Goal: Task Accomplishment & Management: Manage account settings

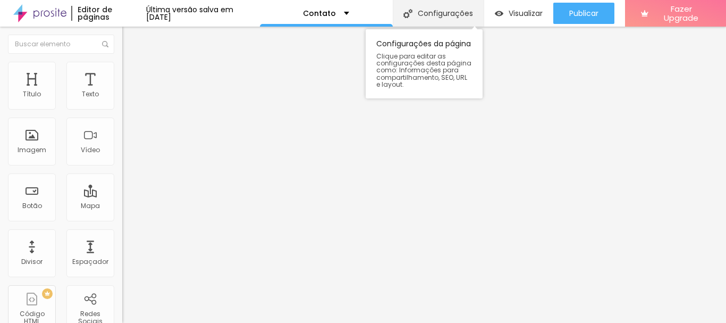
click at [484, 15] on div "Configurações" at bounding box center [438, 13] width 91 height 27
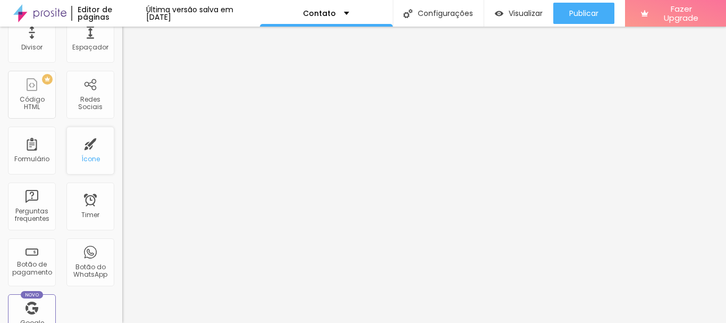
scroll to position [159, 0]
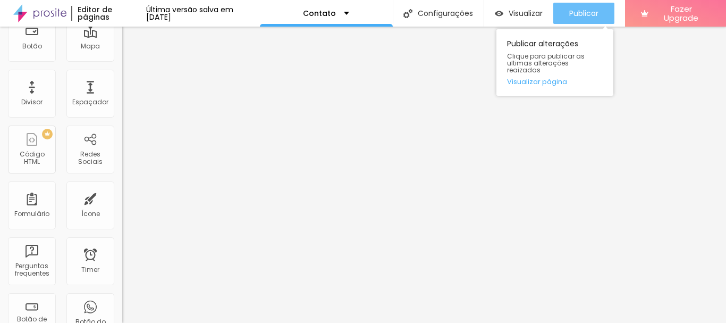
click at [592, 12] on span "Publicar" at bounding box center [583, 13] width 29 height 9
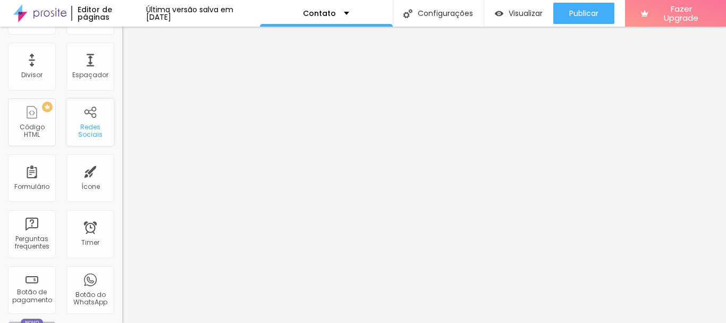
scroll to position [213, 0]
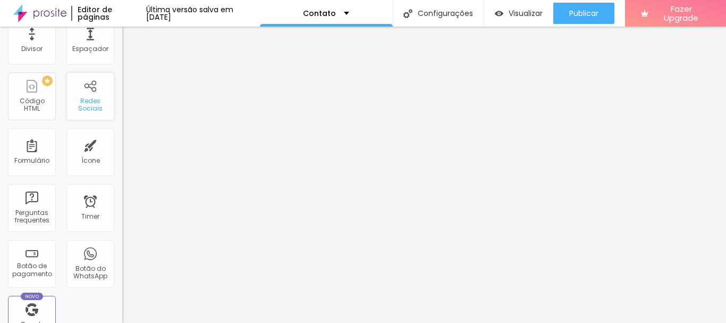
click at [76, 99] on div "Redes Sociais" at bounding box center [90, 104] width 42 height 15
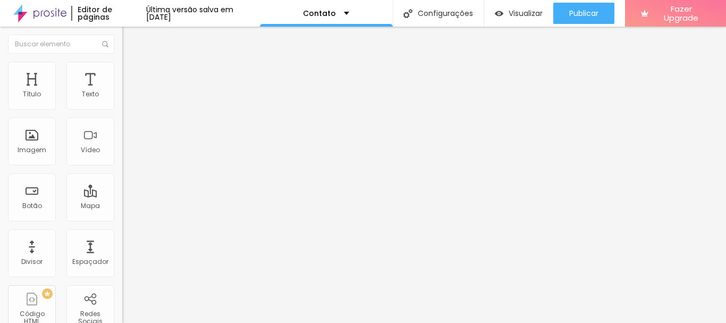
click at [122, 105] on div "WhatsApp Rede social WhatsApp Endereço URL [URL][DOMAIN_NAME] Abrir em uma nova…" at bounding box center [183, 244] width 122 height 323
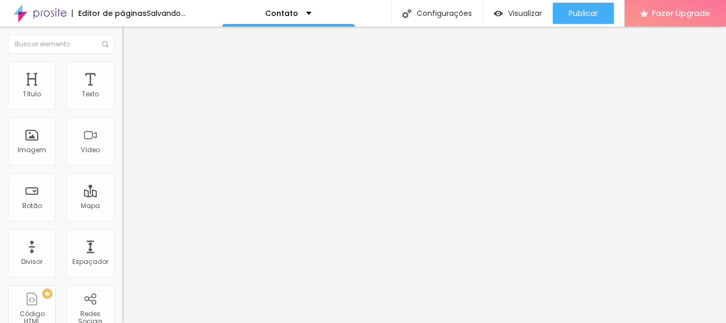
click at [122, 105] on div "WhatsApp Rede social WhatsApp Endereço URL [URL][DOMAIN_NAME] Abrir em uma nova…" at bounding box center [183, 244] width 122 height 323
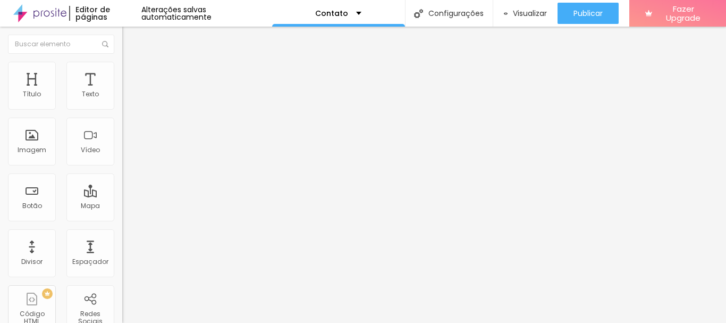
click at [122, 215] on div "WhatsApp" at bounding box center [183, 218] width 122 height 6
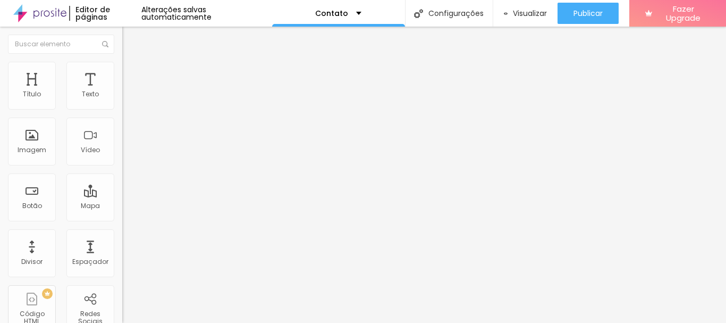
paste input "[URL][DOMAIN_NAME]"
type input "[URL][DOMAIN_NAME]"
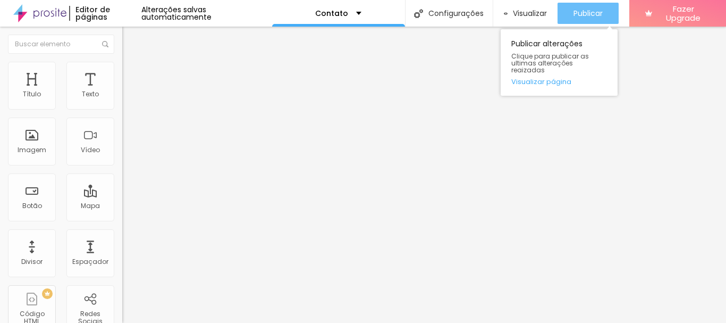
click at [580, 10] on span "Publicar" at bounding box center [587, 13] width 29 height 9
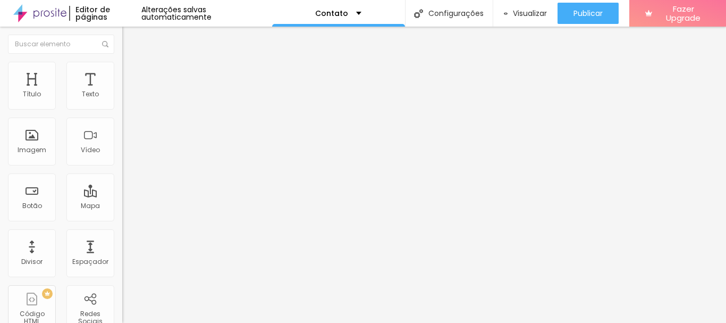
click at [122, 275] on div "Editar Redes Sociais Conteúdo Estilo Avançado WhatsApp Rede social WhatsApp End…" at bounding box center [183, 175] width 122 height 296
click at [516, 12] on span "Visualizar" at bounding box center [530, 13] width 34 height 9
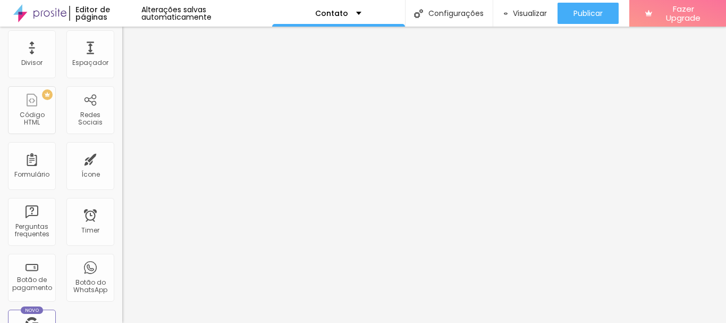
scroll to position [159, 0]
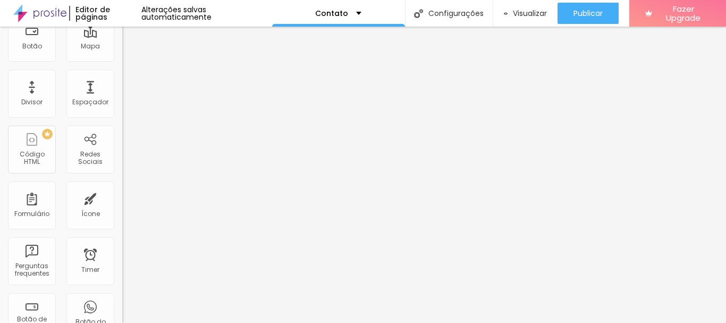
click at [226, 8] on div "Editor de páginas Alterações salvas automaticamente" at bounding box center [136, 13] width 272 height 27
click at [212, 16] on div "Alterações salvas automaticamente" at bounding box center [206, 13] width 131 height 15
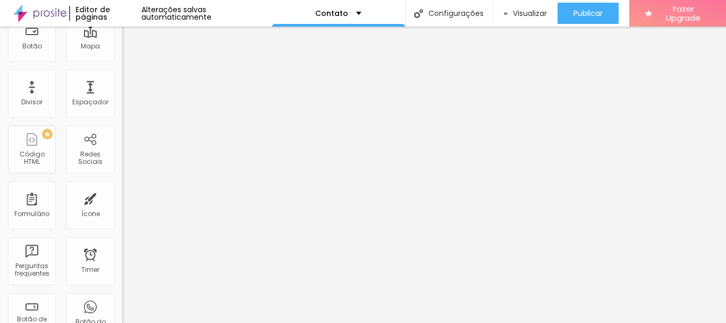
click at [528, 11] on span "Visualizar" at bounding box center [530, 13] width 34 height 9
